Goal: Task Accomplishment & Management: Manage account settings

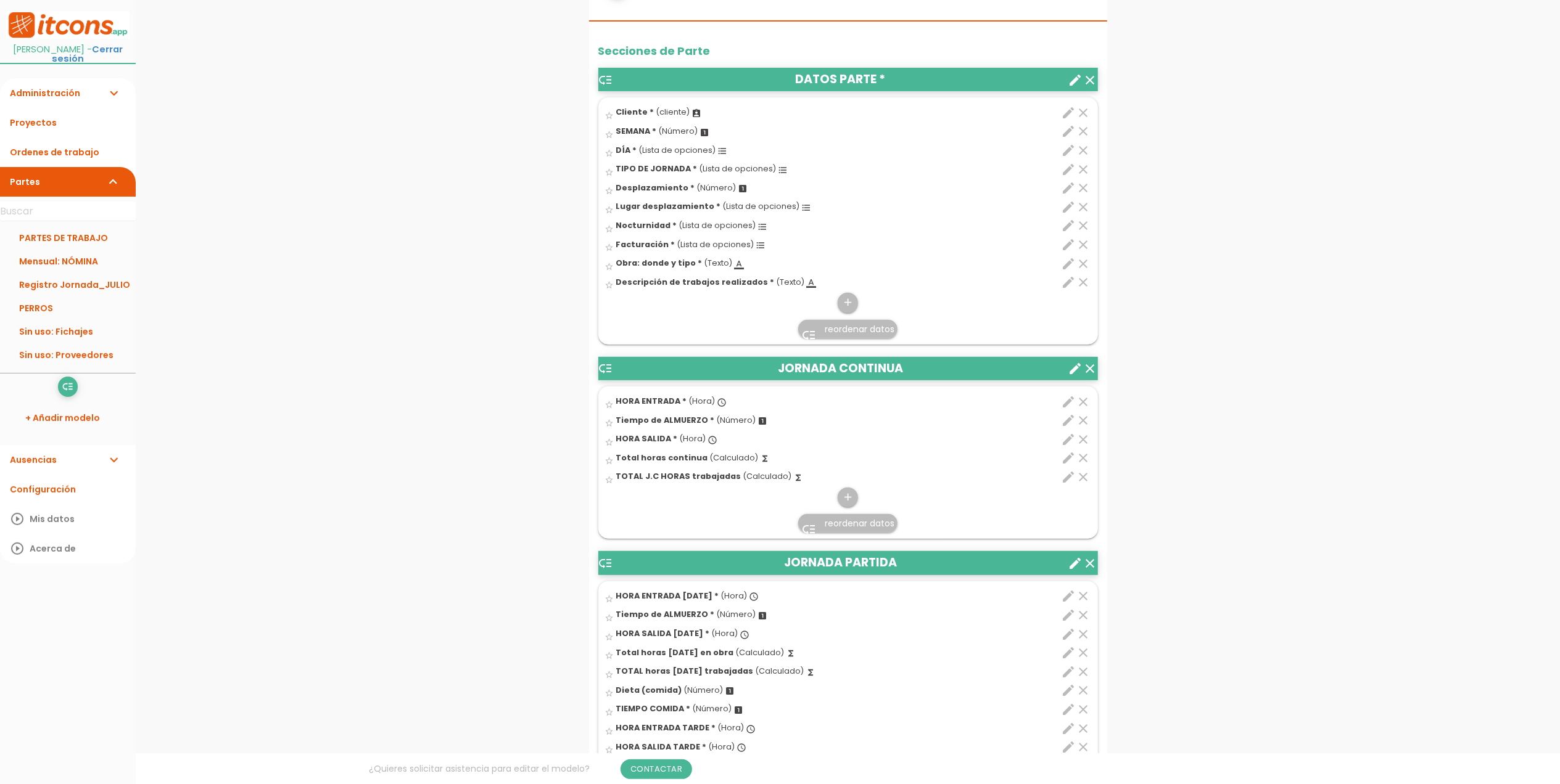
scroll to position [411, 0]
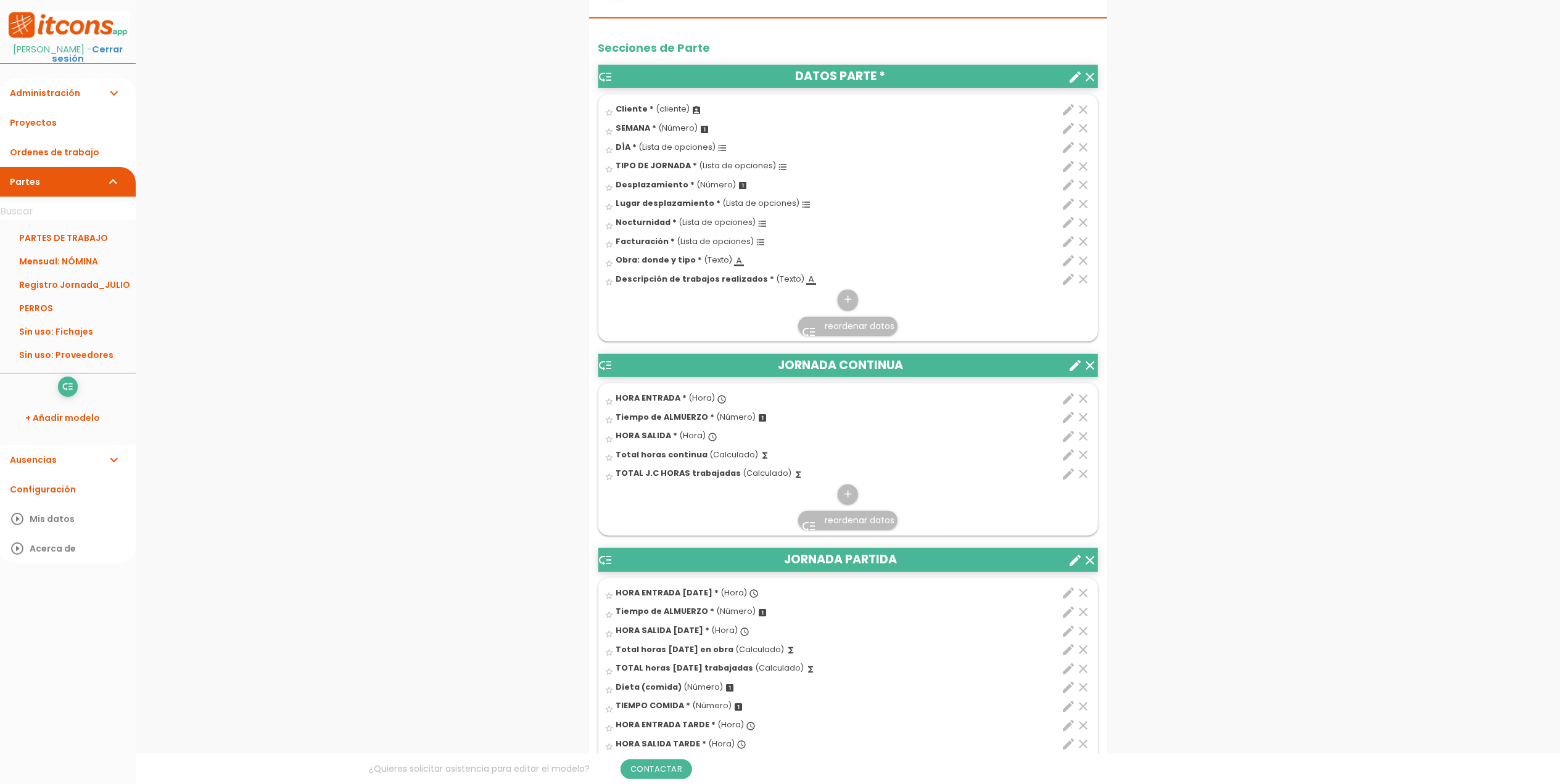
click at [1069, 457] on icon "edit" at bounding box center [1069, 455] width 15 height 15
select select "1"
select select "13176_pos3"
select select "-"
select select "13176_pos1"
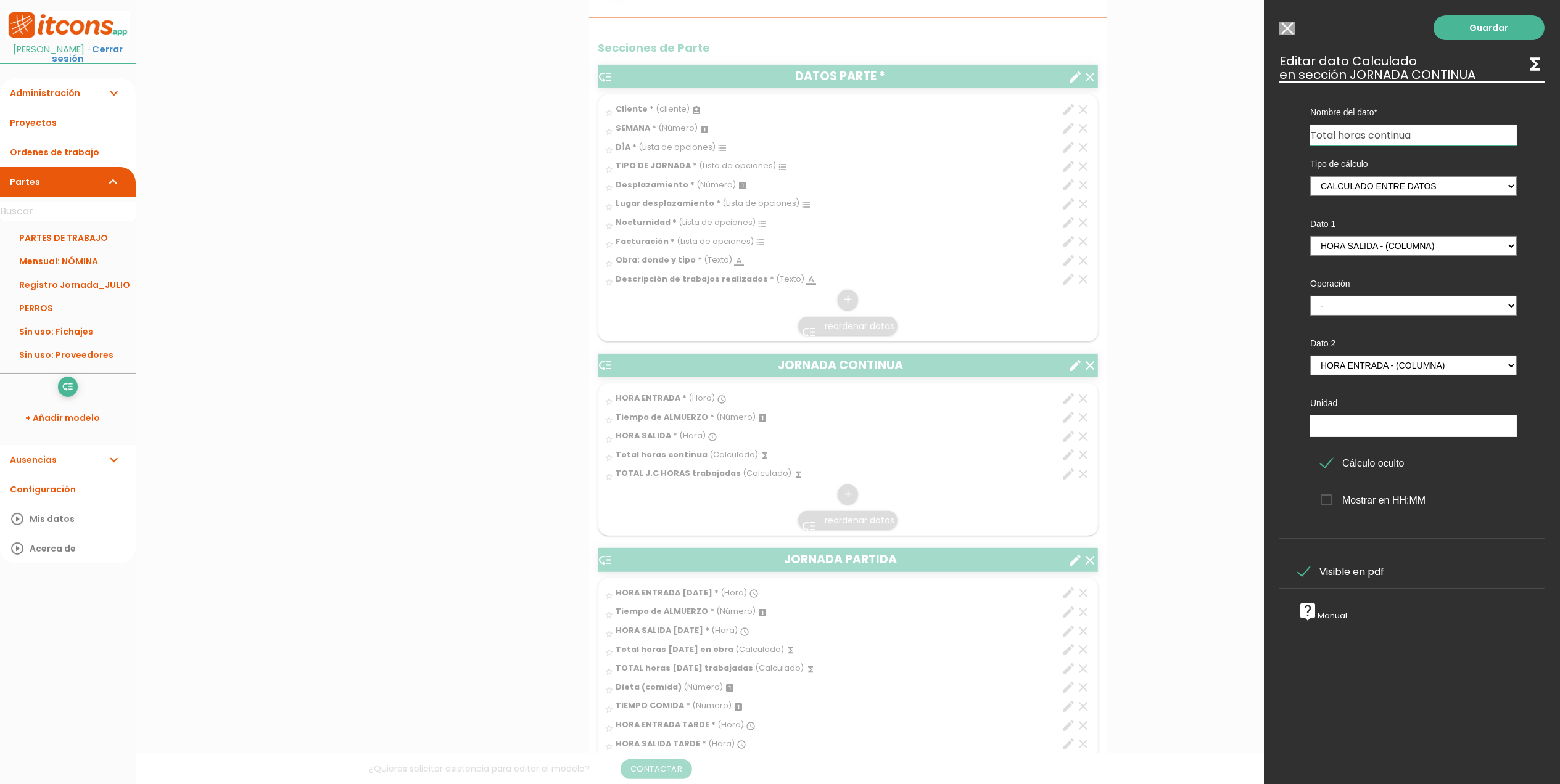
drag, startPoint x: 1434, startPoint y: 134, endPoint x: 1298, endPoint y: 143, distance: 136.3
click at [1298, 143] on div "Nombre del dato FOTO 1 Notas/información jornada Cliente HORA ENTRADA Foto part…" at bounding box center [1413, 113] width 244 height 64
type input "TOTAL HORAS"
click at [1488, 28] on link "Guardar" at bounding box center [1489, 27] width 111 height 25
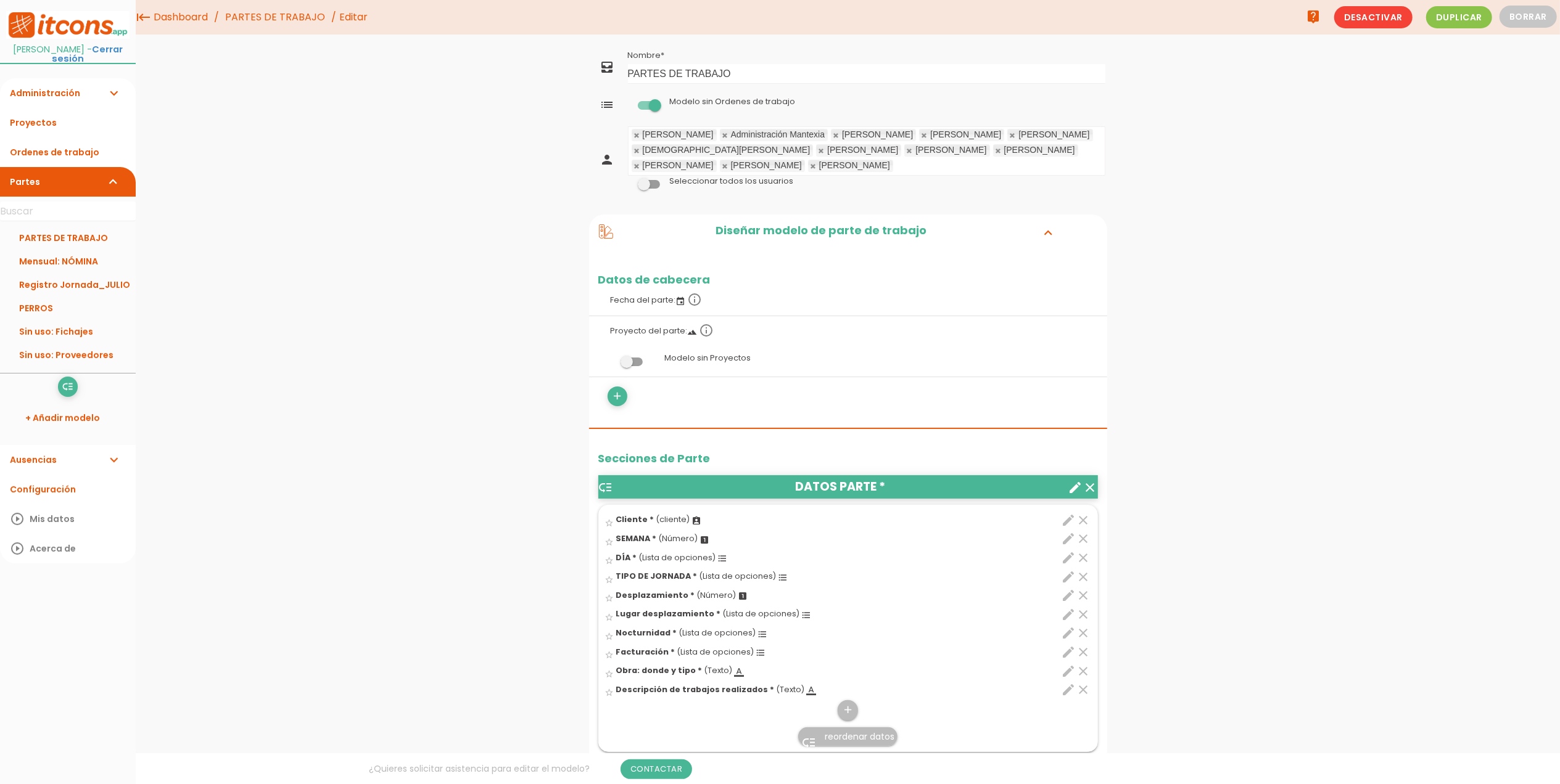
click at [250, 19] on link "PARTES DE TRABAJO" at bounding box center [275, 17] width 106 height 34
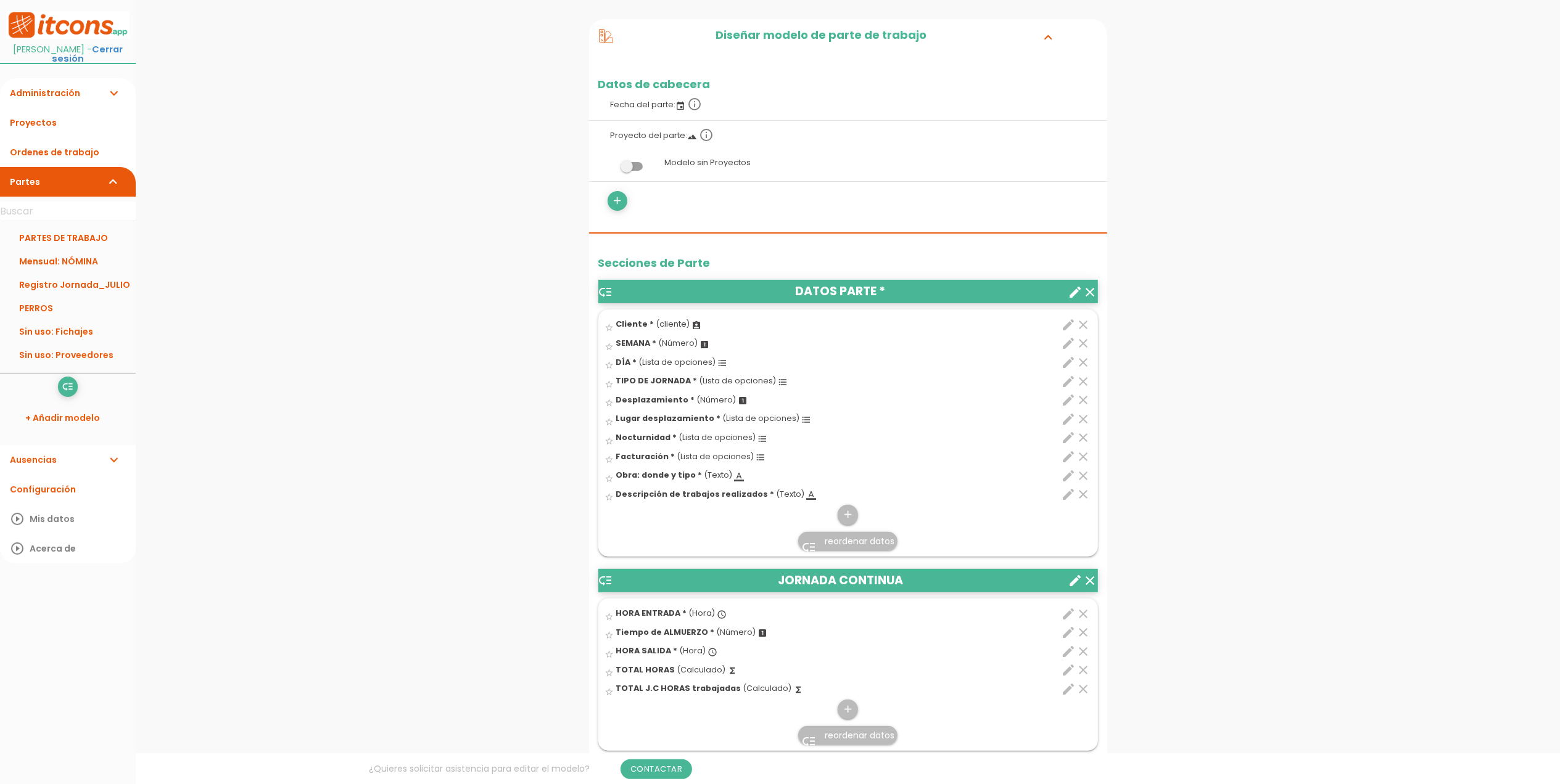
scroll to position [246, 0]
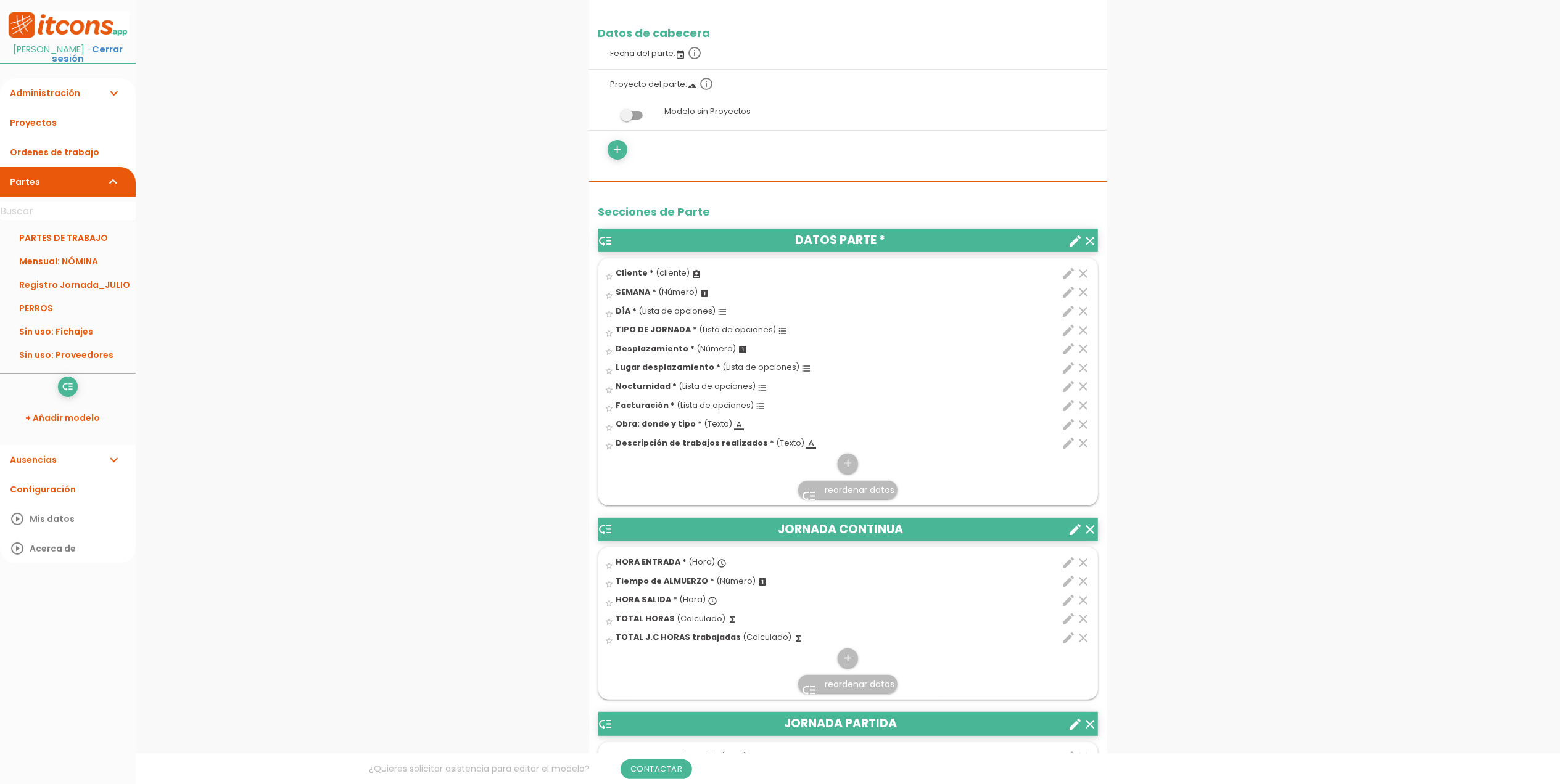
click at [1064, 429] on icon "edit" at bounding box center [1069, 425] width 15 height 15
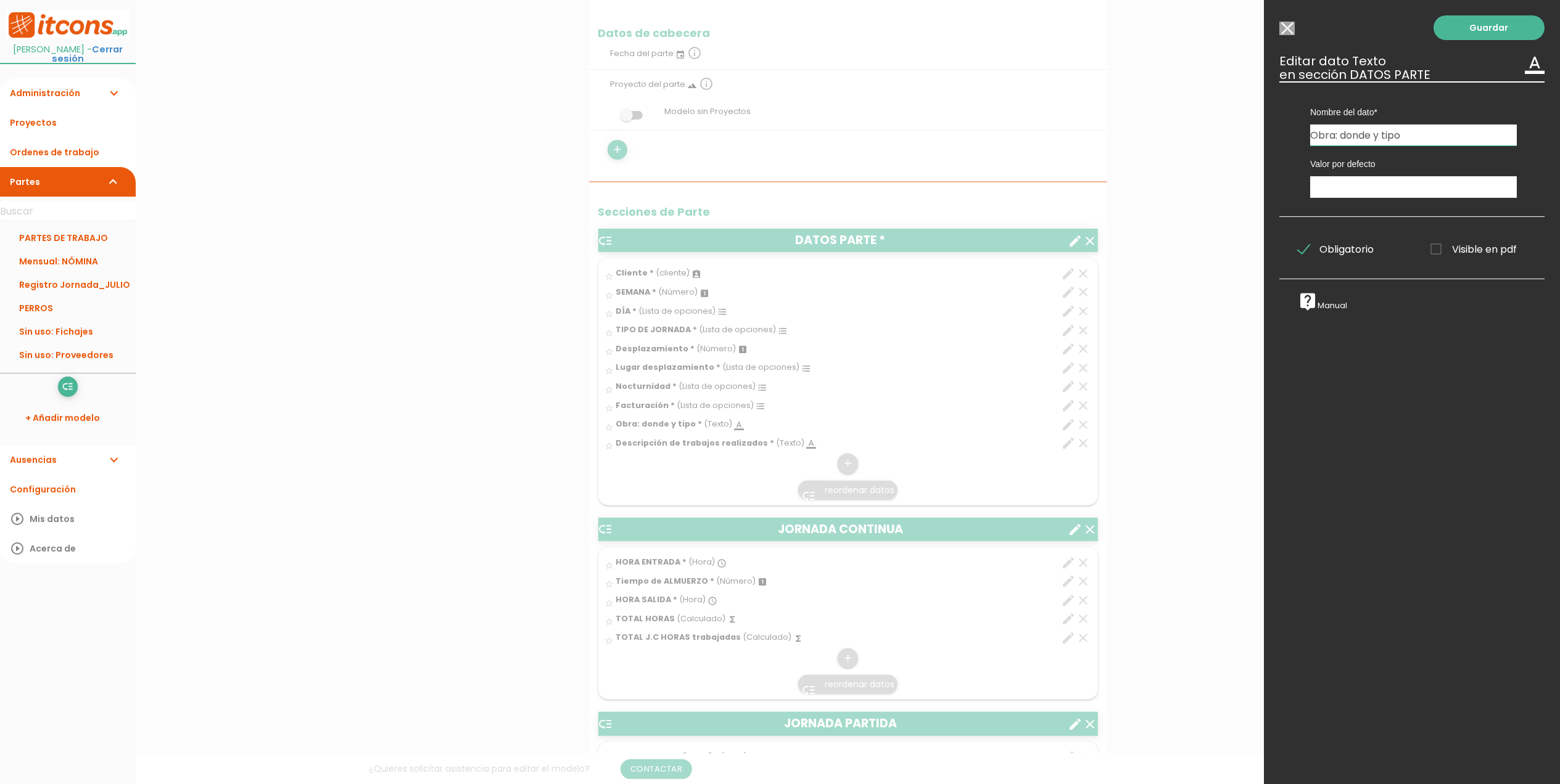
click at [1436, 246] on span "Visible en pdf" at bounding box center [1474, 249] width 86 height 15
click at [0, 0] on input "Visible en pdf" at bounding box center [0, 0] width 0 height 0
click at [1476, 29] on link "Guardar" at bounding box center [1489, 27] width 111 height 25
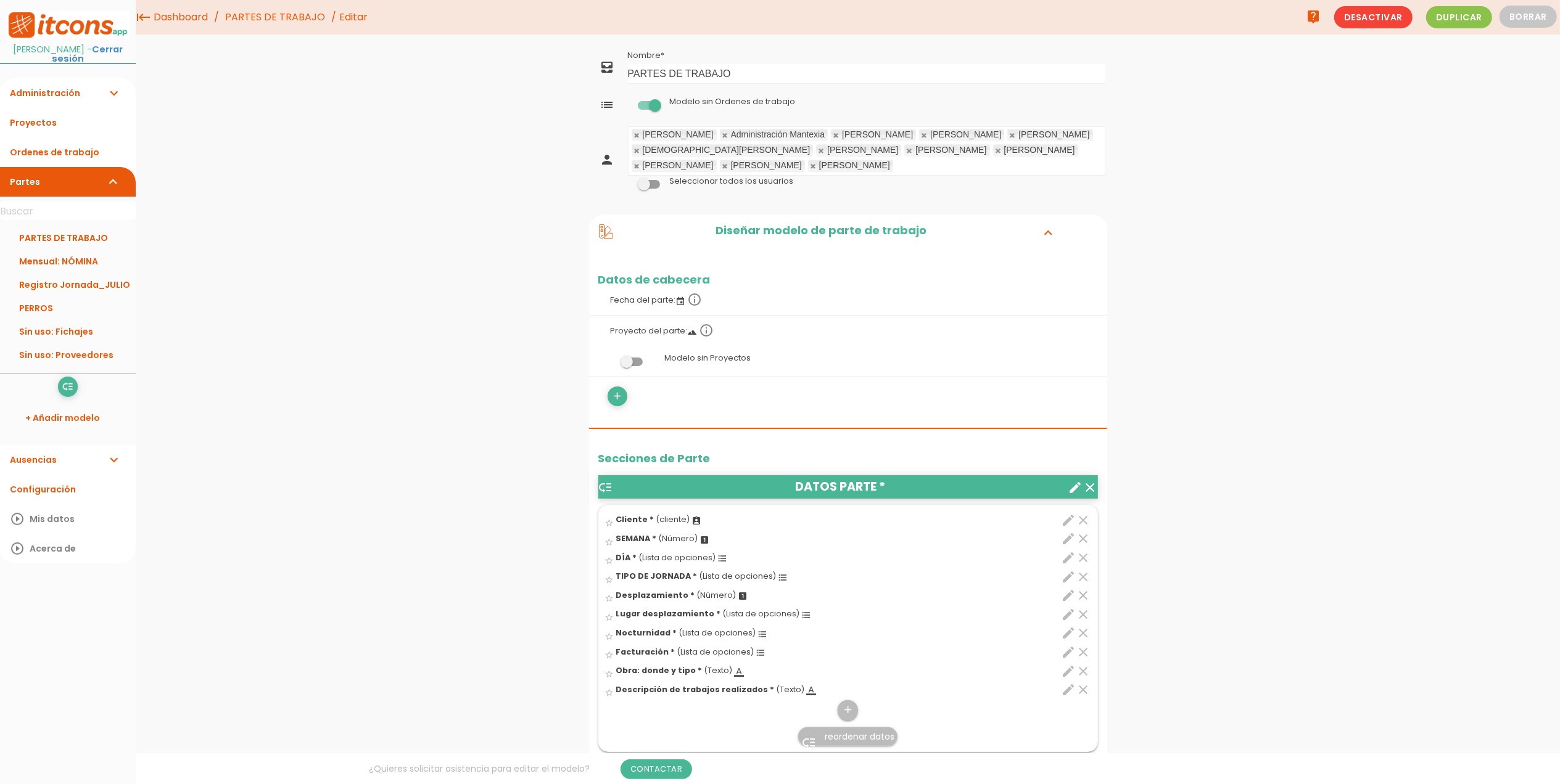
click at [265, 15] on link "PARTES DE TRABAJO" at bounding box center [275, 17] width 106 height 34
